Goal: Find specific page/section: Find specific page/section

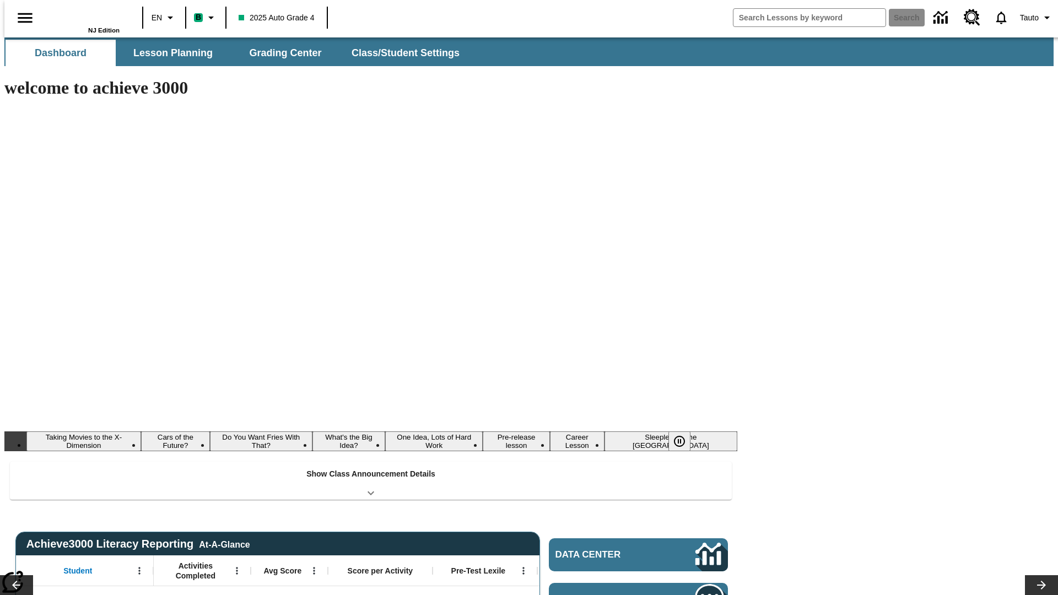
type input "-1"
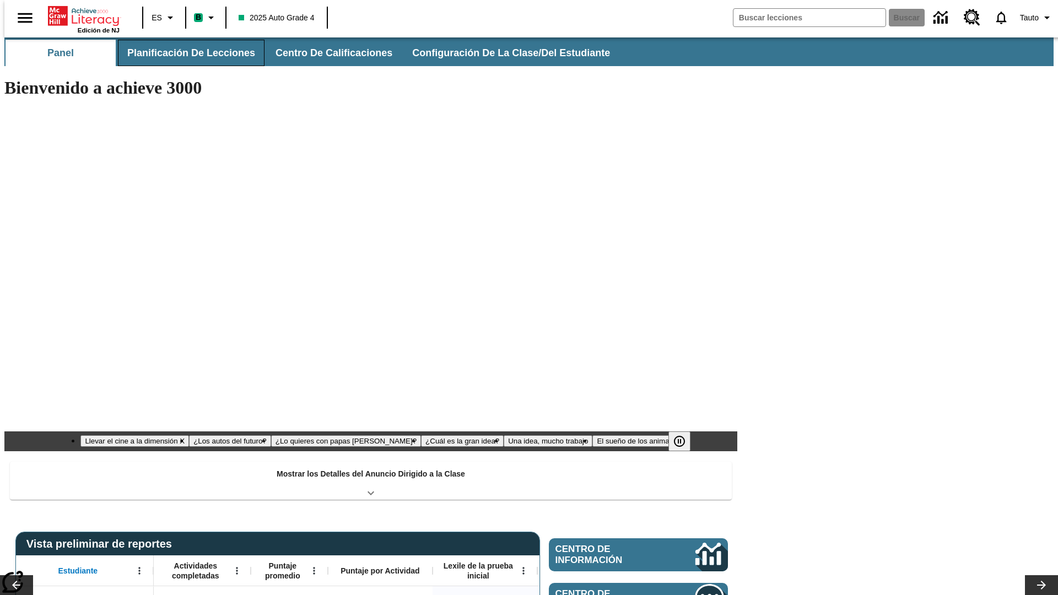
click at [185, 53] on button "Planificación de lecciones" at bounding box center [191, 53] width 147 height 26
